Goal: Check status: Check status

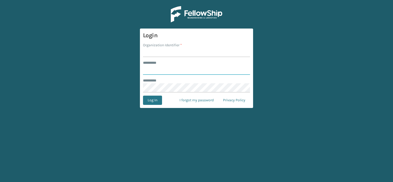
type input "***"
click at [155, 53] on input "Organization Identifier *" at bounding box center [196, 52] width 107 height 9
drag, startPoint x: 163, startPoint y: 52, endPoint x: 230, endPoint y: 55, distance: 67.5
click at [230, 55] on input "LIFESTYLE SOLUTIONS VENTURES LLC" at bounding box center [196, 52] width 107 height 9
type input "LIFESTYLE"
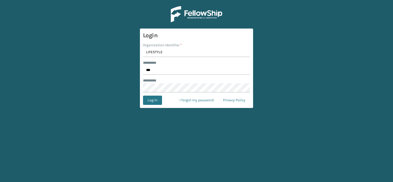
drag, startPoint x: 222, startPoint y: 128, endPoint x: 207, endPoint y: 128, distance: 15.5
click at [220, 129] on main "Login Organization Identifier * LIFESTYLE ******** * *** ******** * Log In I fo…" at bounding box center [196, 91] width 393 height 182
click at [149, 101] on button "Log In" at bounding box center [152, 100] width 19 height 9
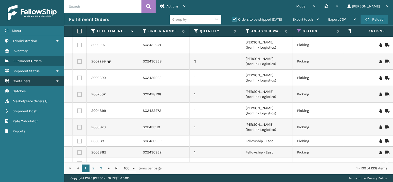
click at [54, 81] on link "Containers" at bounding box center [32, 81] width 64 height 10
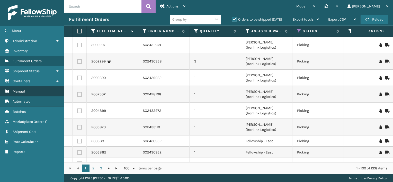
click at [41, 90] on link "Manual" at bounding box center [32, 92] width 64 height 10
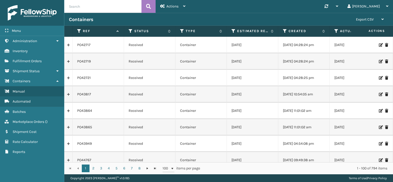
paste input "PO48339"
click at [149, 6] on icon at bounding box center [148, 7] width 5 height 8
type input "PO48339"
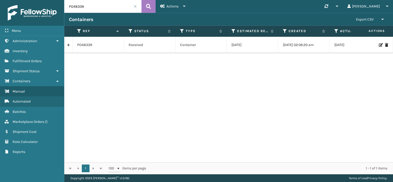
click at [68, 46] on link at bounding box center [68, 45] width 8 height 8
